Goal: Information Seeking & Learning: Understand process/instructions

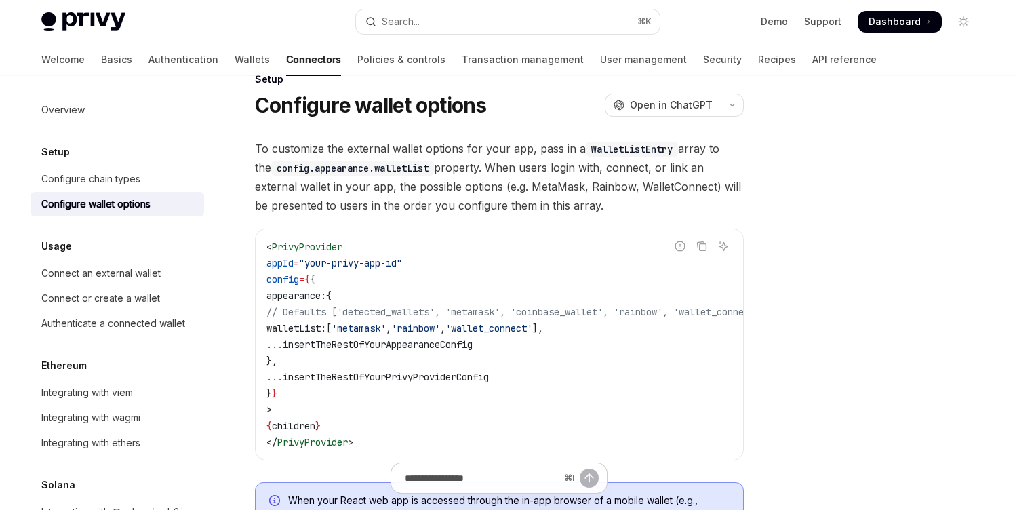
scroll to position [34, 0]
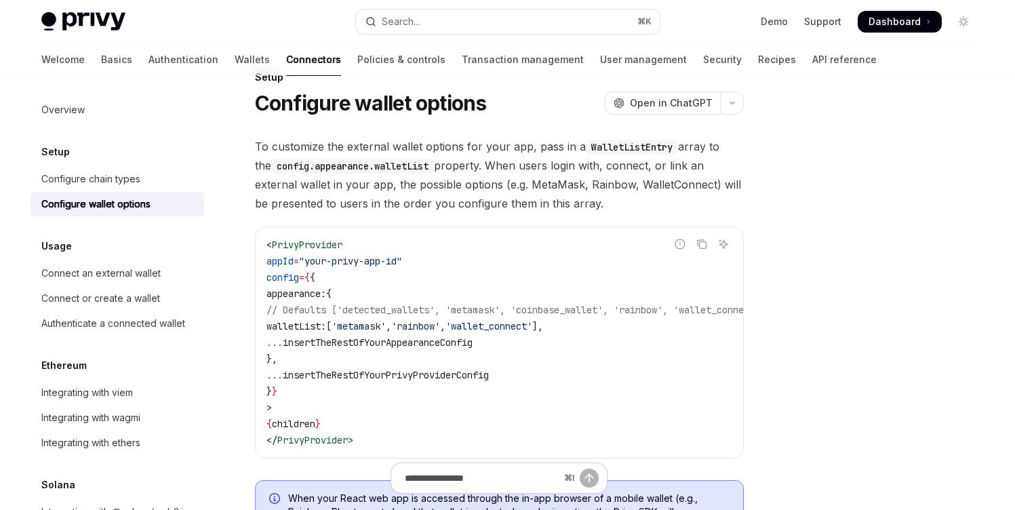
click at [298, 274] on span "config" at bounding box center [283, 277] width 33 height 12
copy span "config"
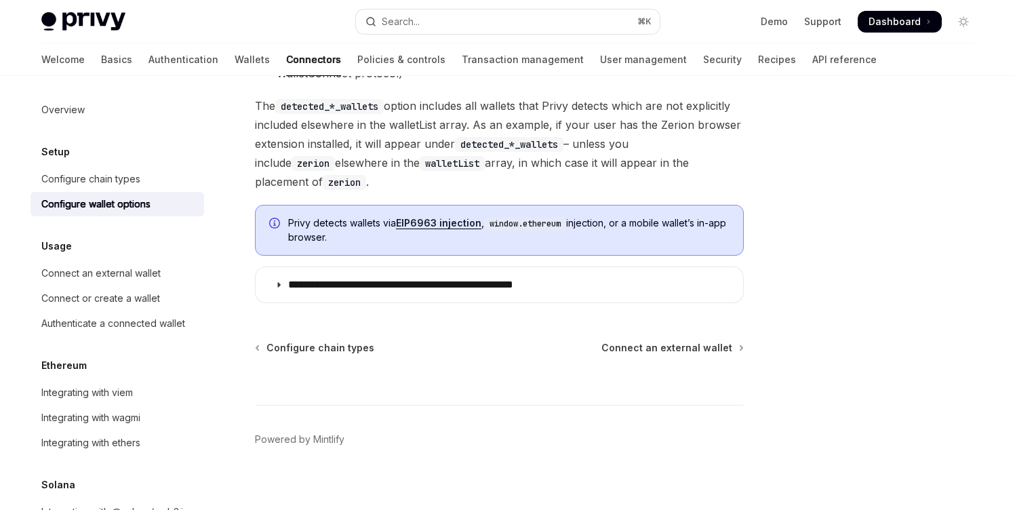
scroll to position [1349, 0]
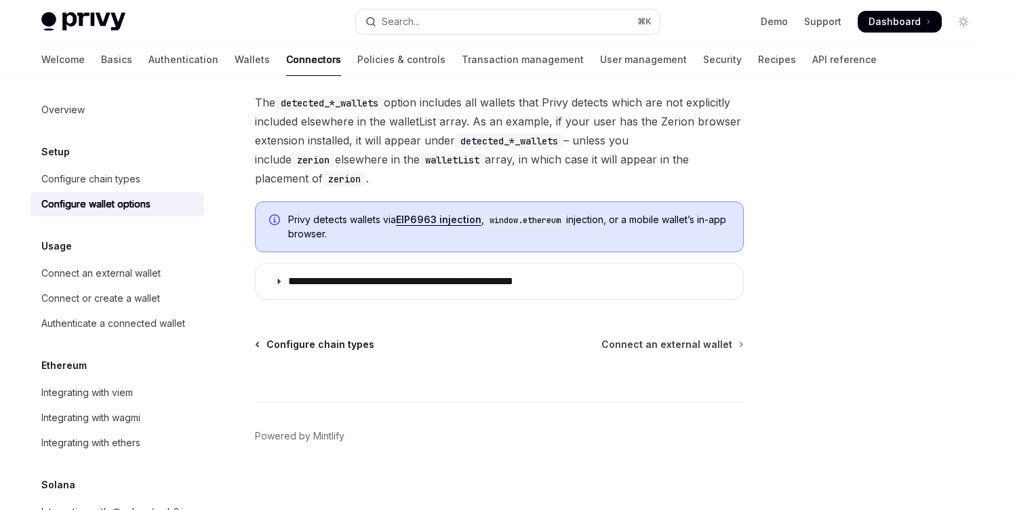
click at [309, 338] on span "Configure chain types" at bounding box center [321, 345] width 108 height 14
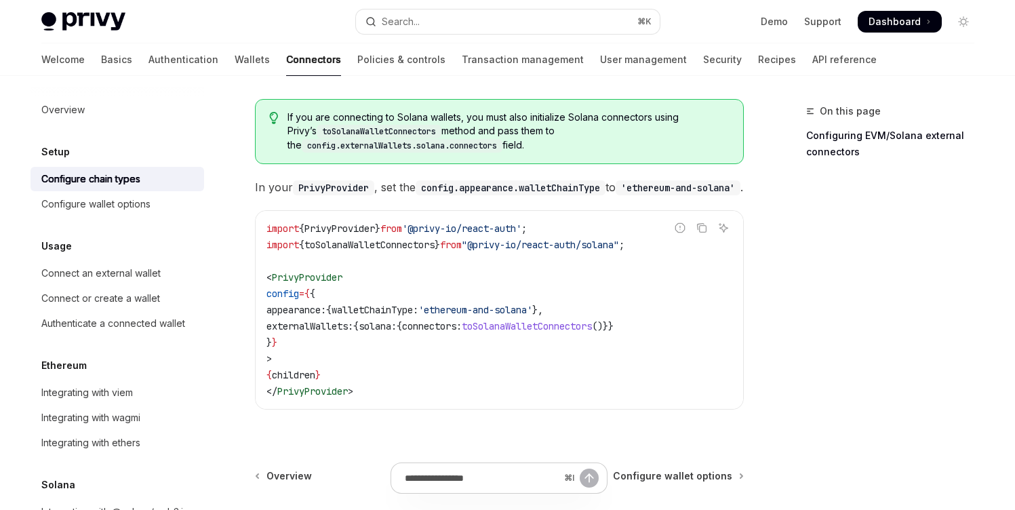
scroll to position [255, 0]
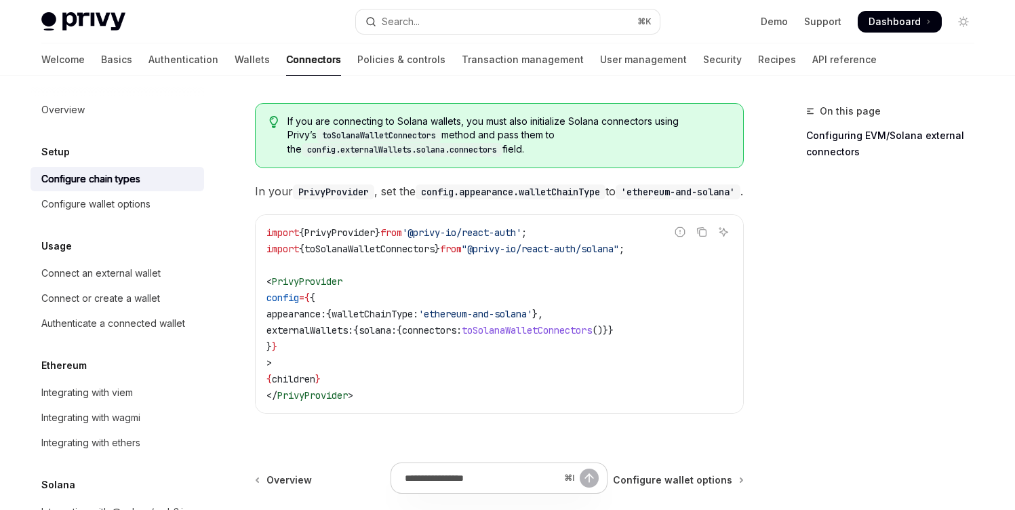
click at [410, 308] on span "walletChainType:" at bounding box center [375, 314] width 87 height 12
copy span "walletChainType"
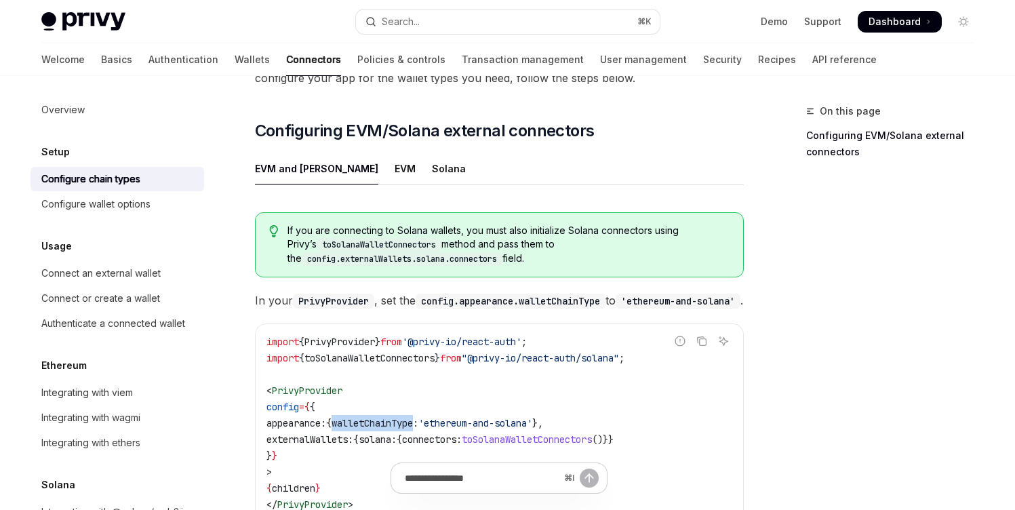
scroll to position [138, 0]
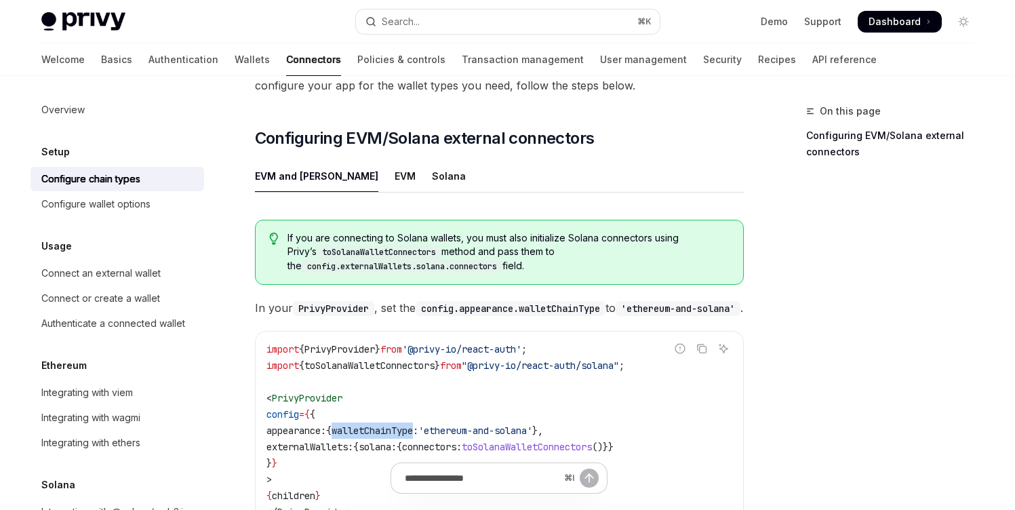
click at [412, 425] on span "walletChainType:" at bounding box center [375, 431] width 87 height 12
click at [395, 160] on div "EVM" at bounding box center [405, 176] width 21 height 32
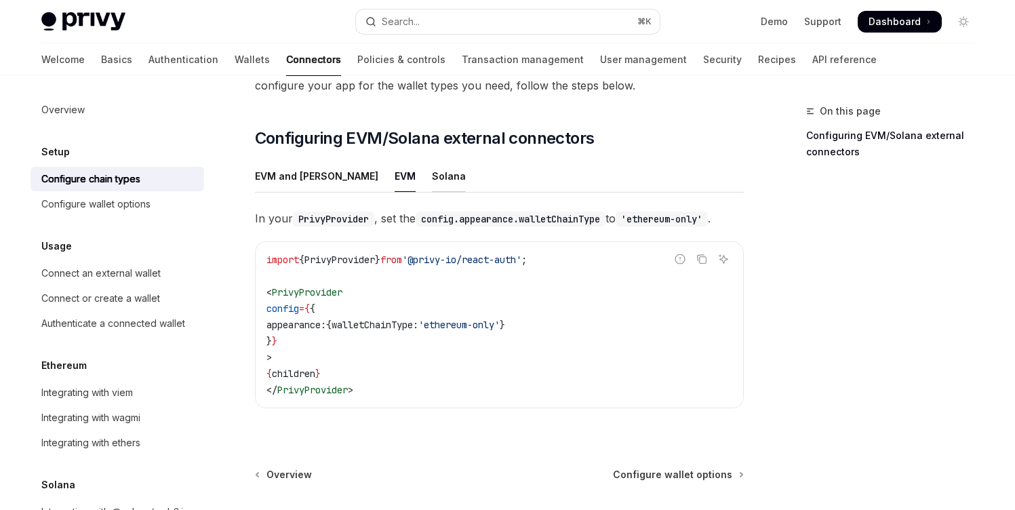
click at [432, 160] on div "Solana" at bounding box center [449, 176] width 34 height 32
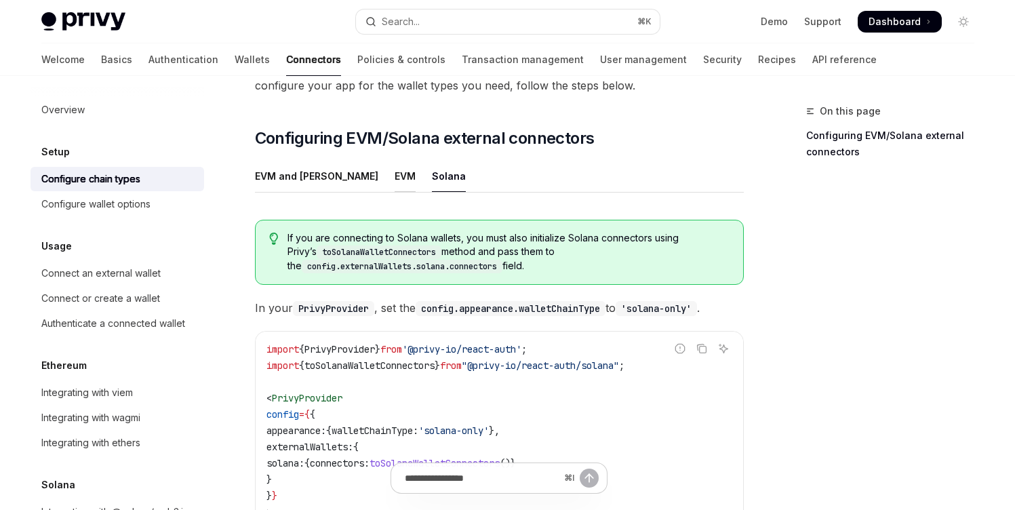
click at [395, 160] on div "EVM" at bounding box center [405, 176] width 21 height 32
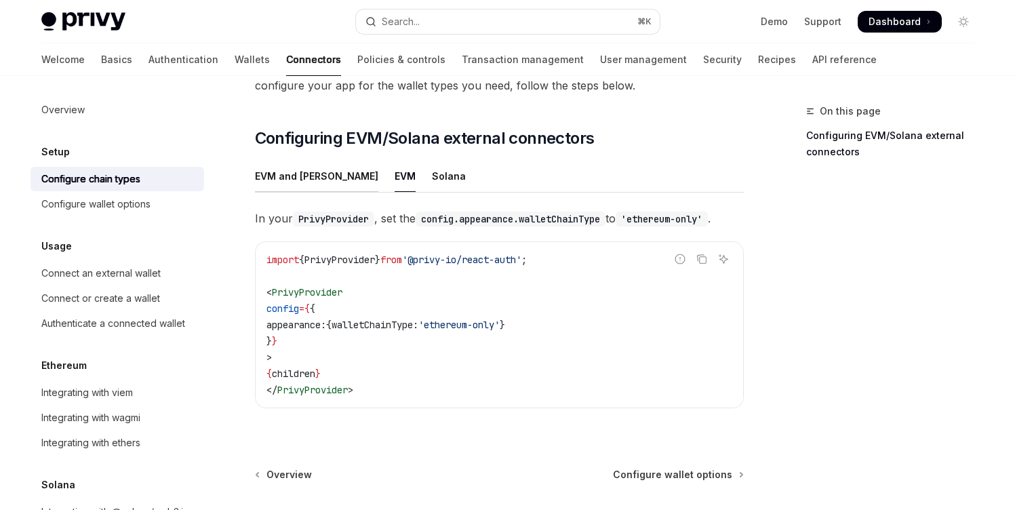
click at [302, 160] on div "EVM and Solana" at bounding box center [316, 176] width 123 height 32
type textarea "*"
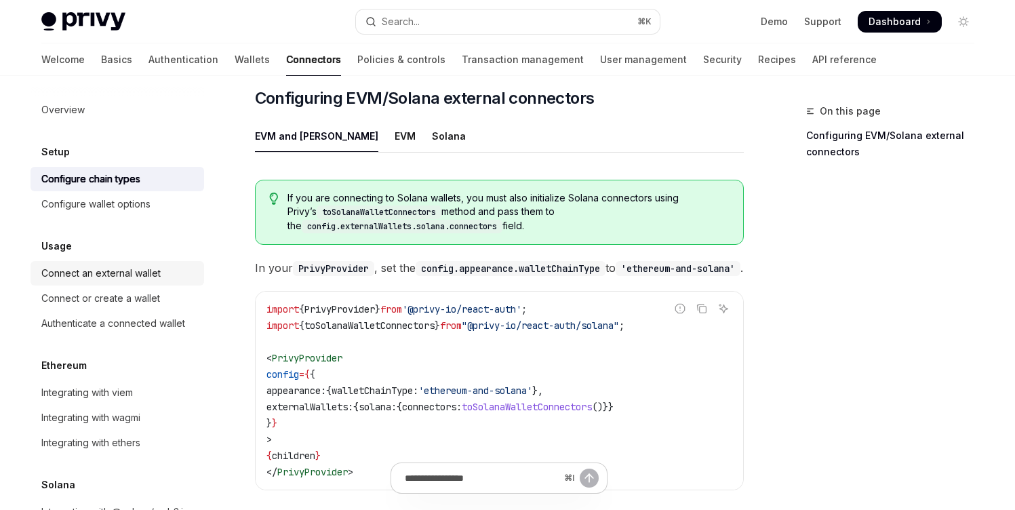
scroll to position [10, 0]
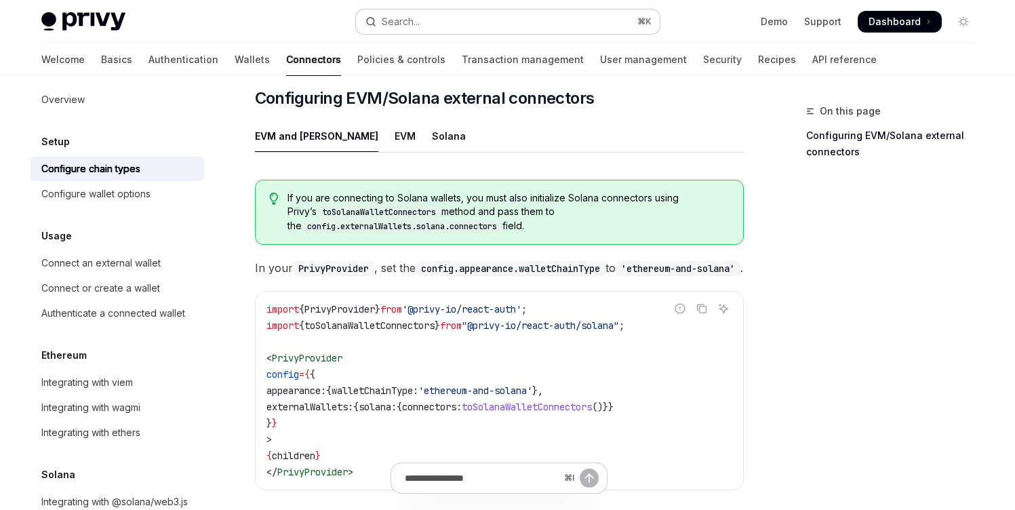
click at [400, 17] on div "Search..." at bounding box center [401, 22] width 38 height 16
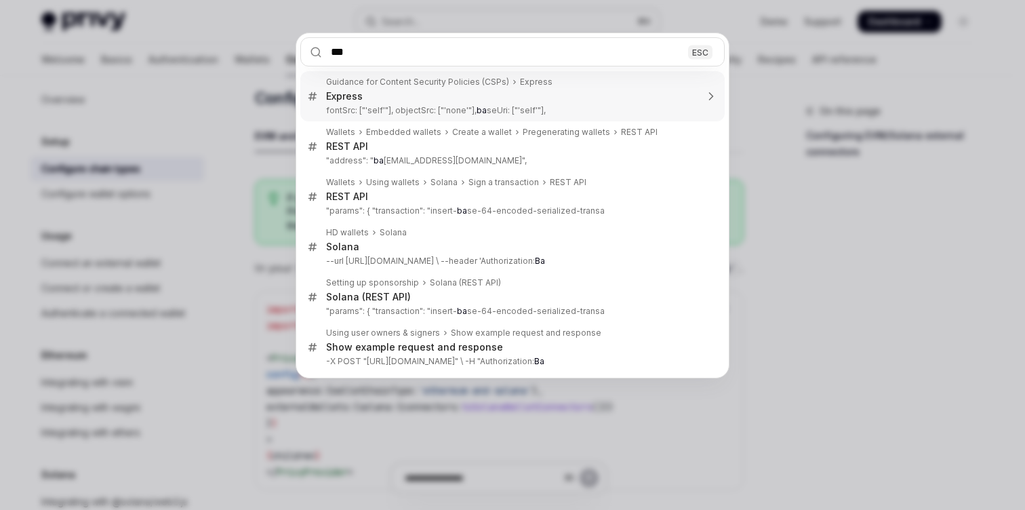
type input "****"
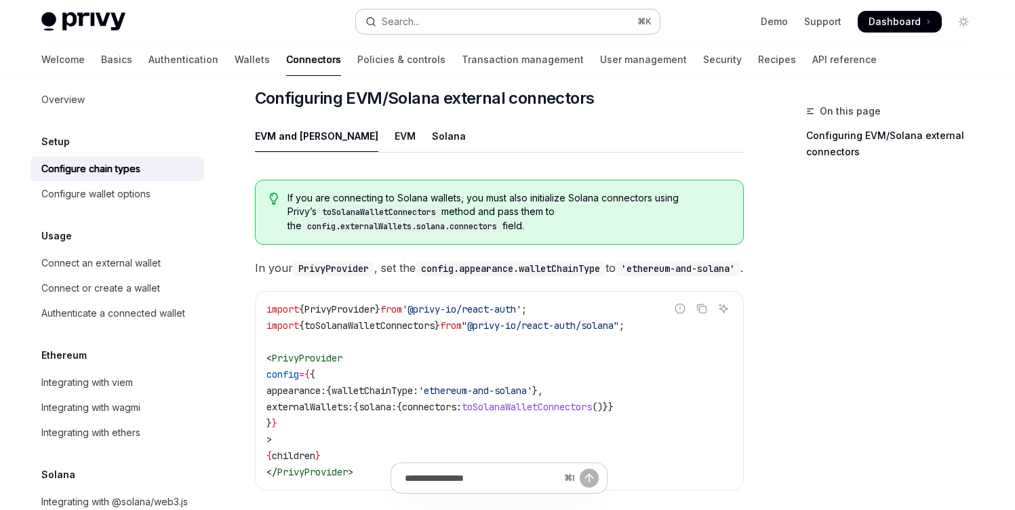
click at [515, 14] on button "Search... ⌘ K" at bounding box center [508, 21] width 304 height 24
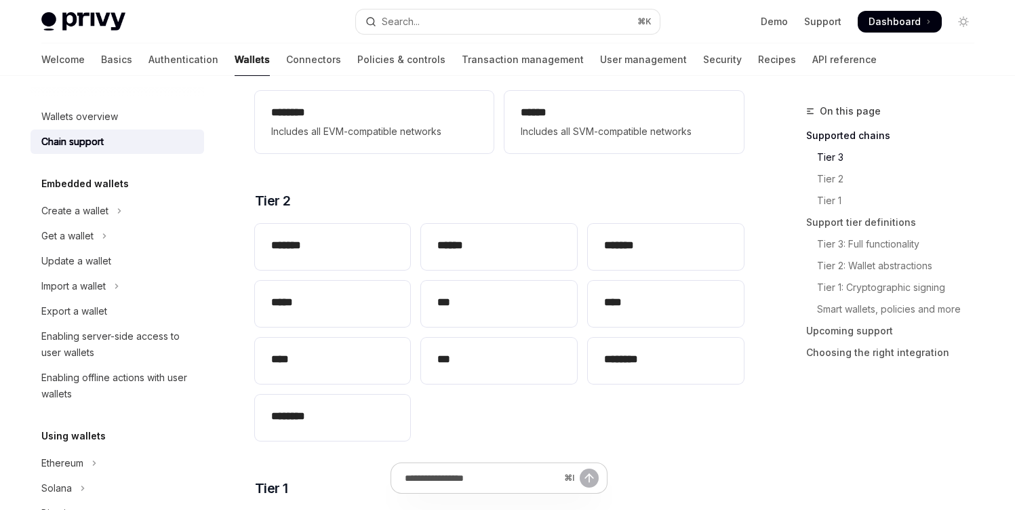
scroll to position [42, 0]
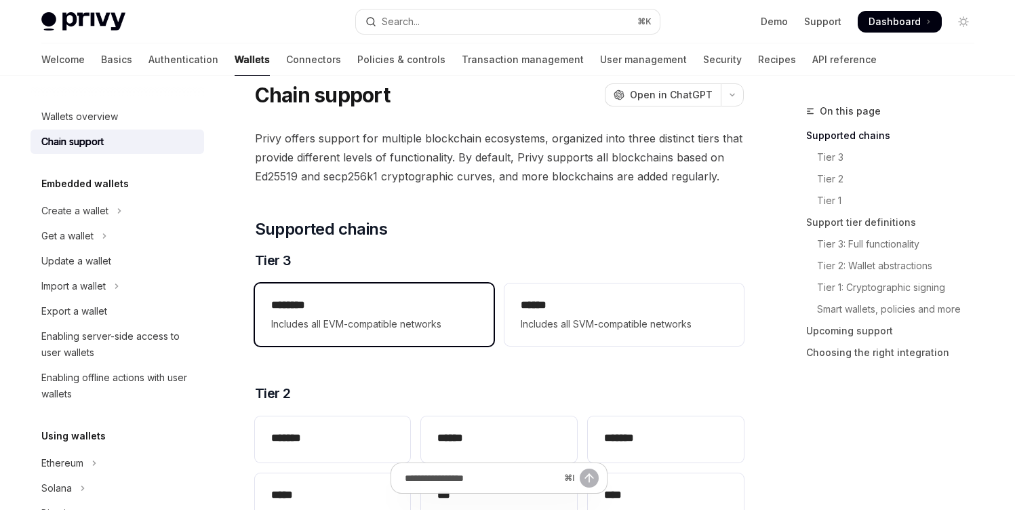
click at [356, 319] on span "Includes all EVM-compatible networks" at bounding box center [374, 324] width 206 height 16
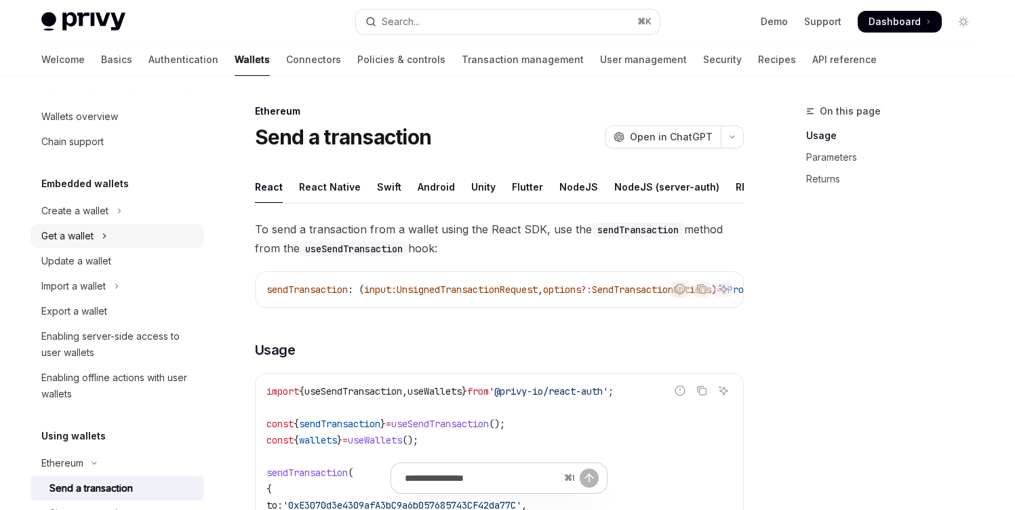
click at [84, 233] on div "Get a wallet" at bounding box center [67, 236] width 52 height 16
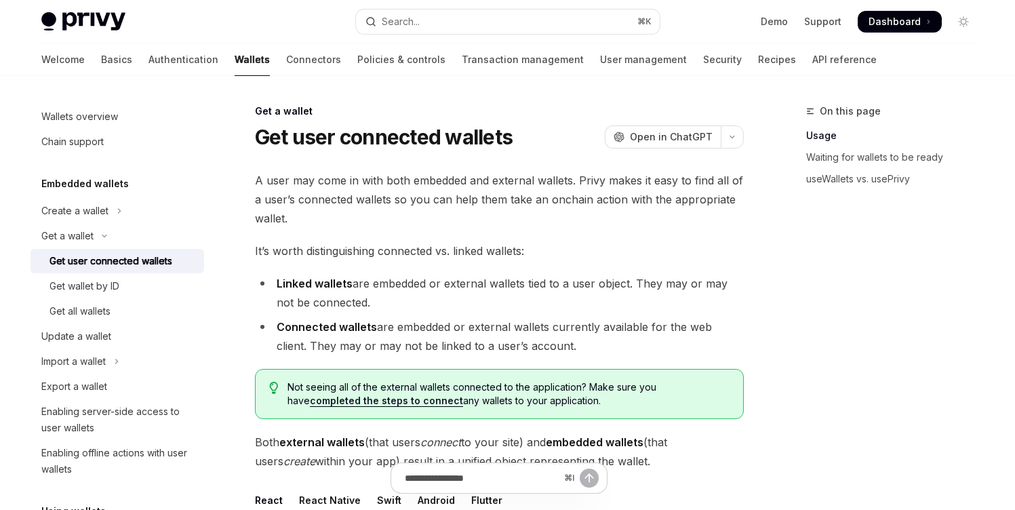
click at [100, 258] on div "Get user connected wallets" at bounding box center [111, 261] width 123 height 16
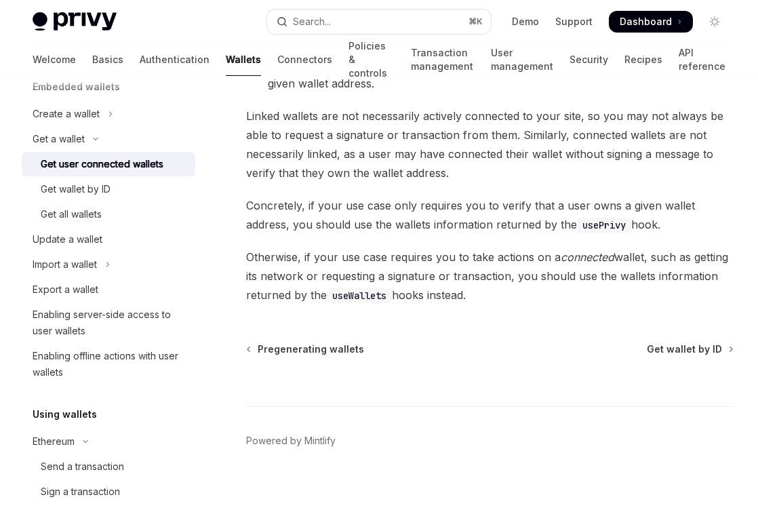
scroll to position [111, 0]
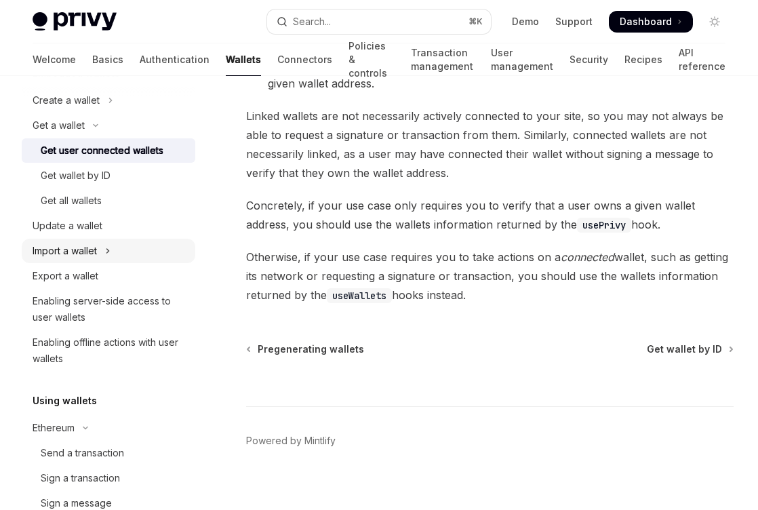
click at [106, 248] on button "Import a wallet" at bounding box center [109, 251] width 174 height 24
type textarea "*"
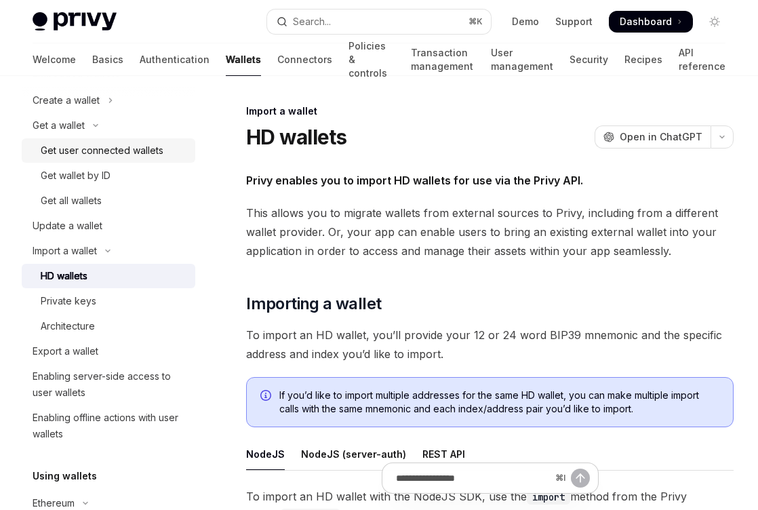
click at [98, 153] on div "Get user connected wallets" at bounding box center [102, 150] width 123 height 16
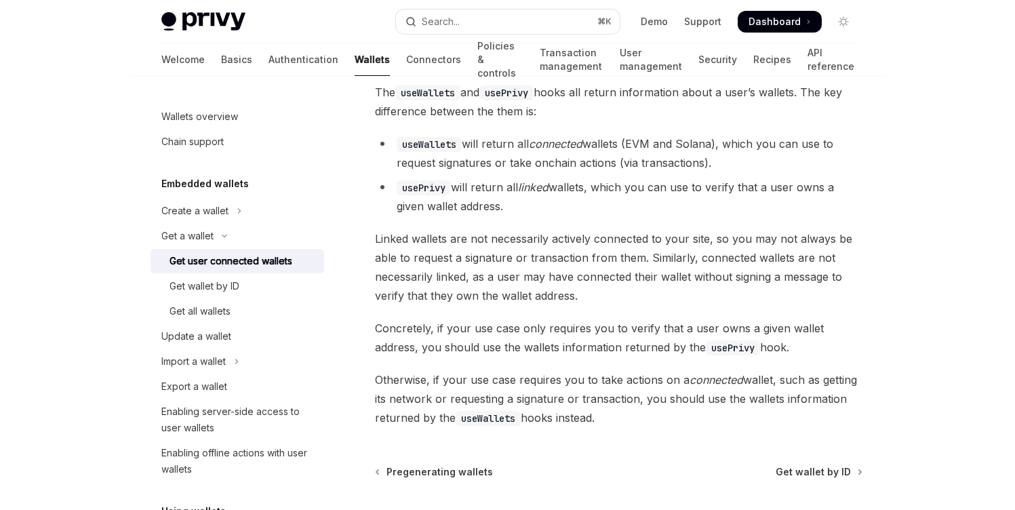
scroll to position [1097, 0]
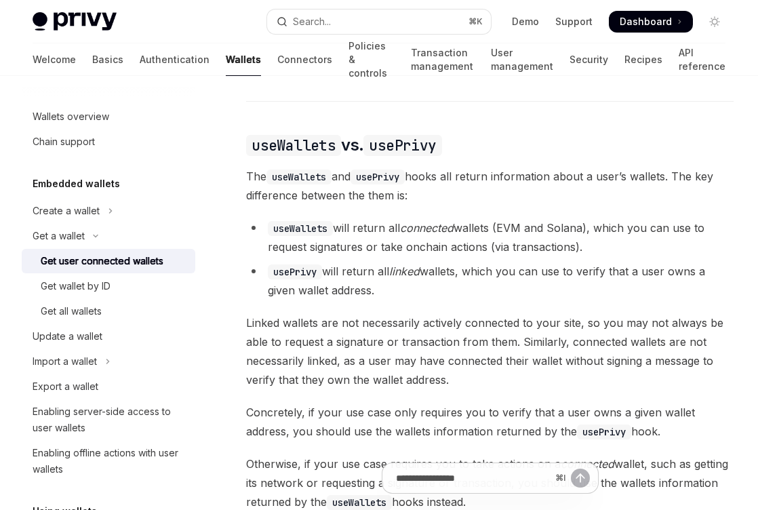
click at [300, 218] on li "useWallets will return all connected wallets (EVM and Solana), which you can us…" at bounding box center [490, 237] width 488 height 38
copy code "useWallets"
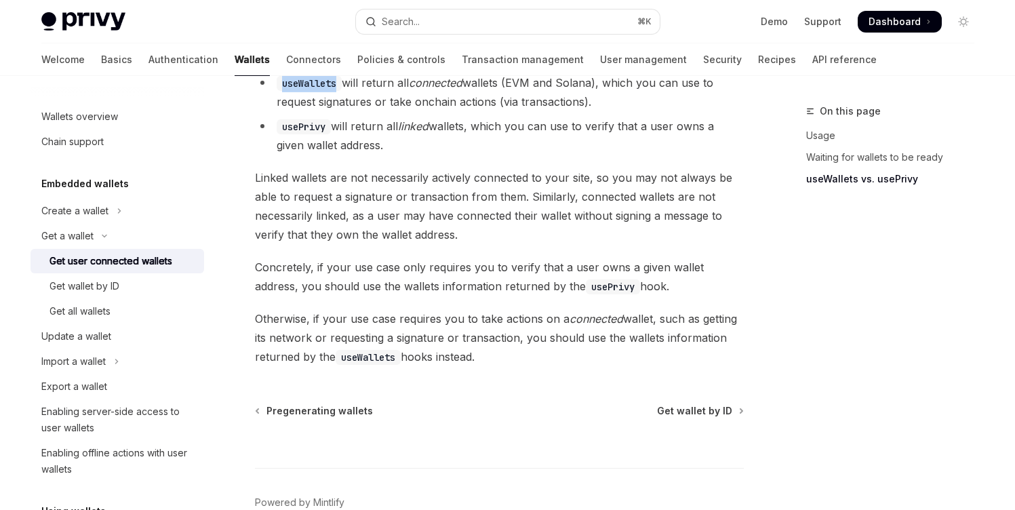
scroll to position [1304, 0]
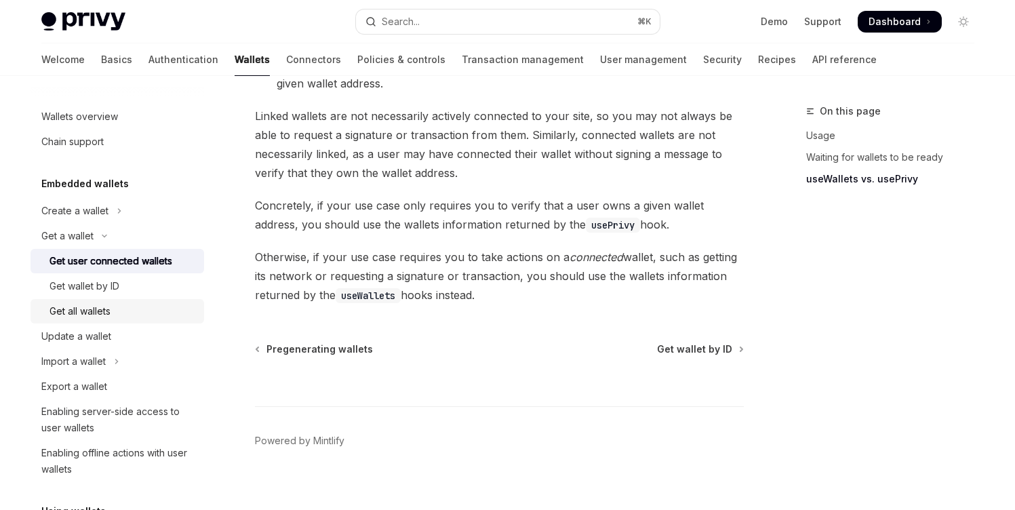
click at [96, 309] on div "Get all wallets" at bounding box center [80, 311] width 61 height 16
type textarea "*"
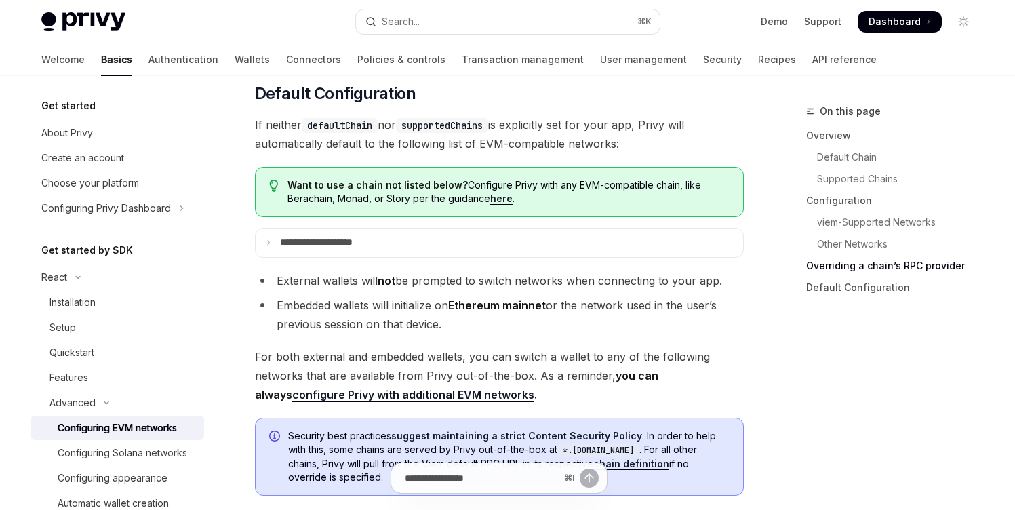
scroll to position [3386, 0]
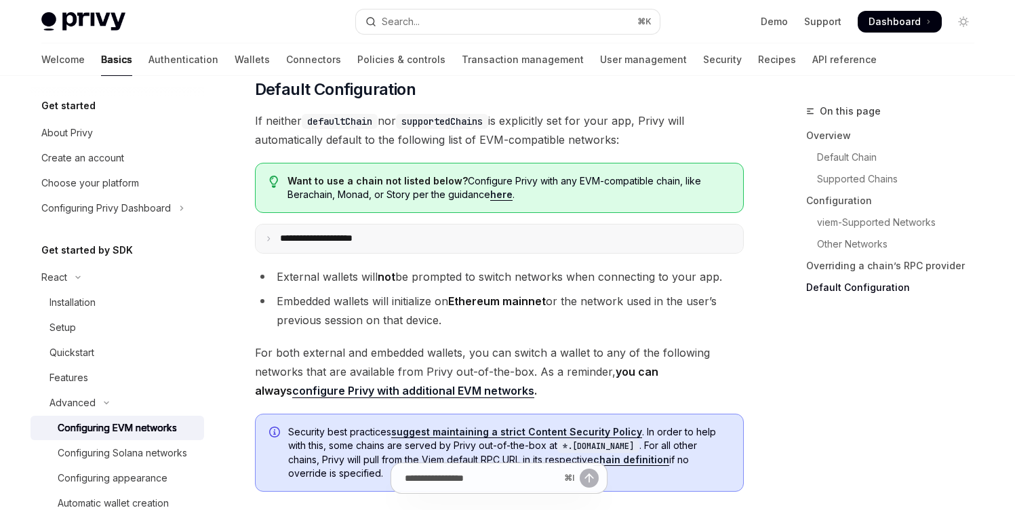
click at [267, 242] on icon at bounding box center [268, 238] width 7 height 7
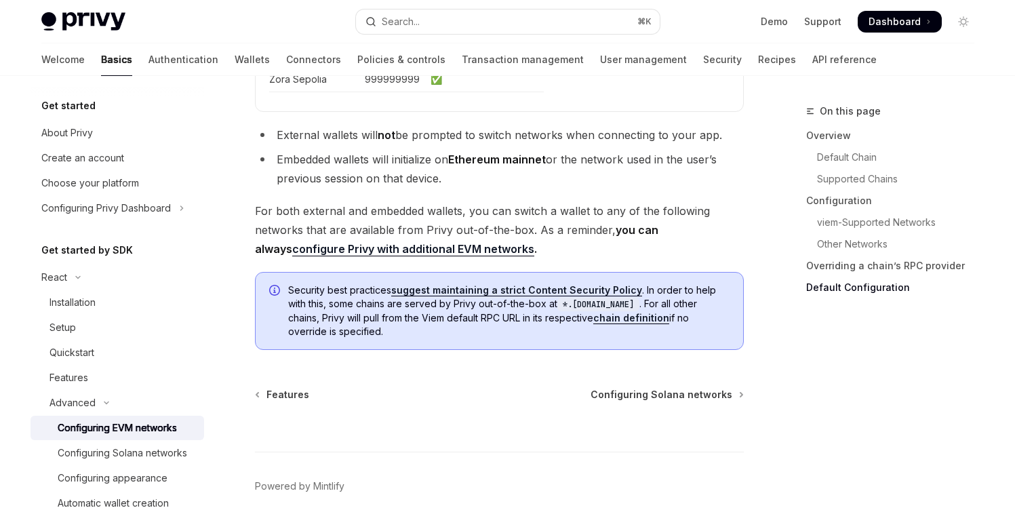
scroll to position [4196, 0]
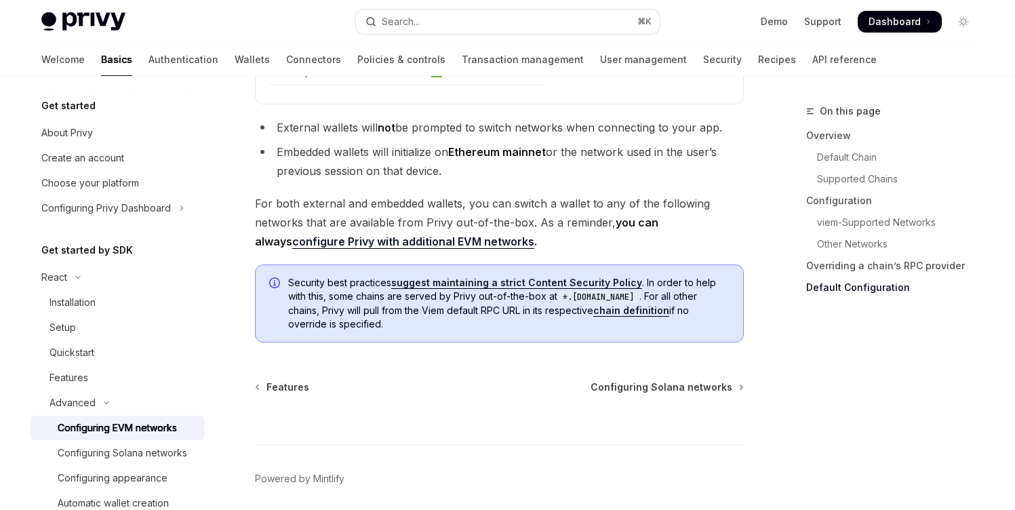
click at [401, 249] on link "configure Privy with additional EVM networks" at bounding box center [413, 242] width 242 height 14
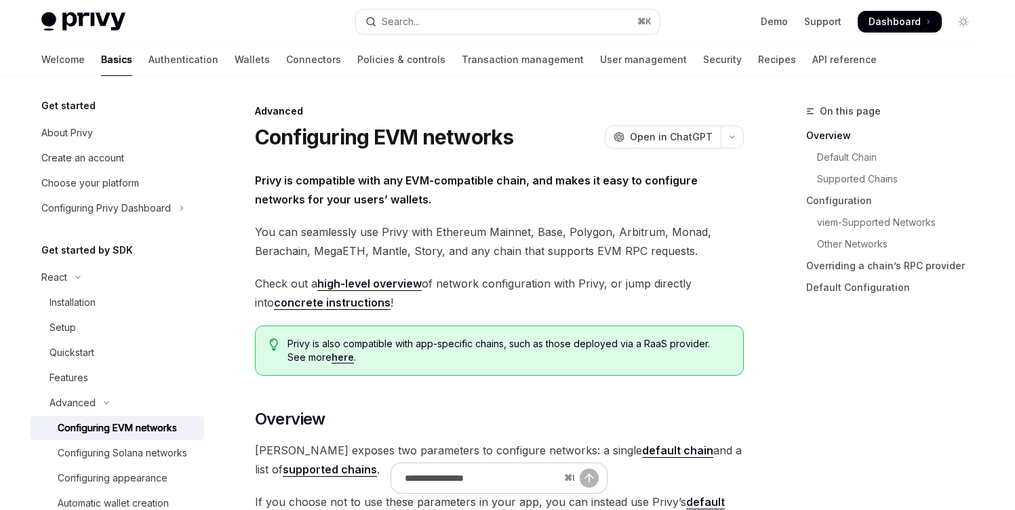
click at [387, 186] on strong "Privy is compatible with any EVM-compatible chain, and makes it easy to configu…" at bounding box center [476, 190] width 443 height 33
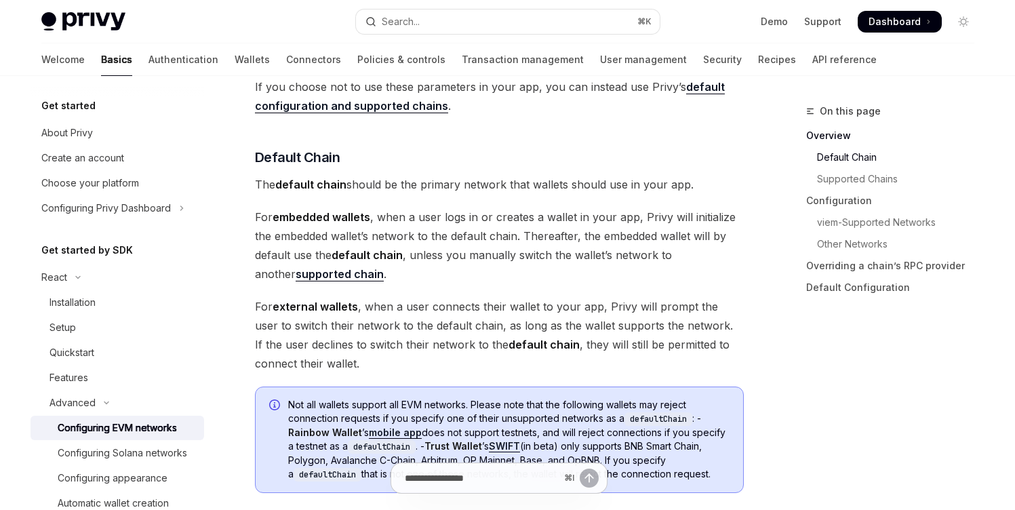
scroll to position [772, 0]
